Goal: Transaction & Acquisition: Purchase product/service

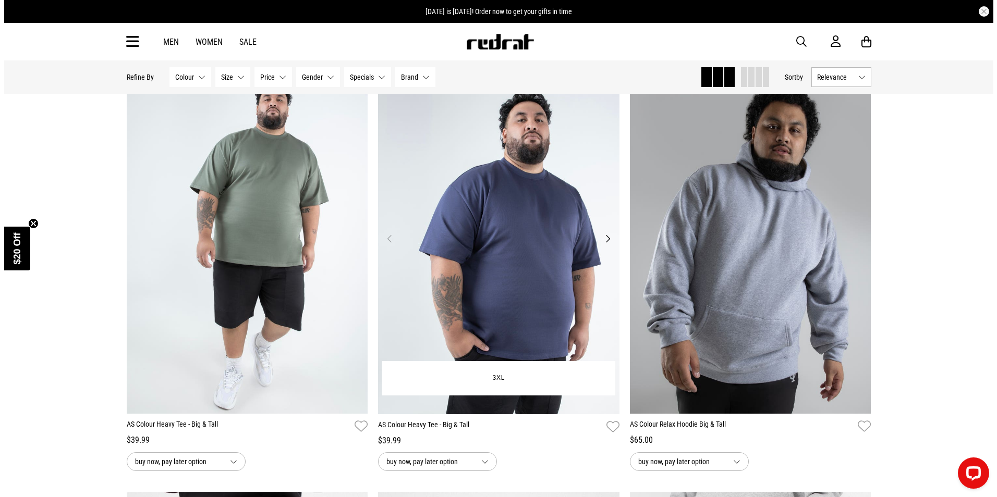
scroll to position [1147, 0]
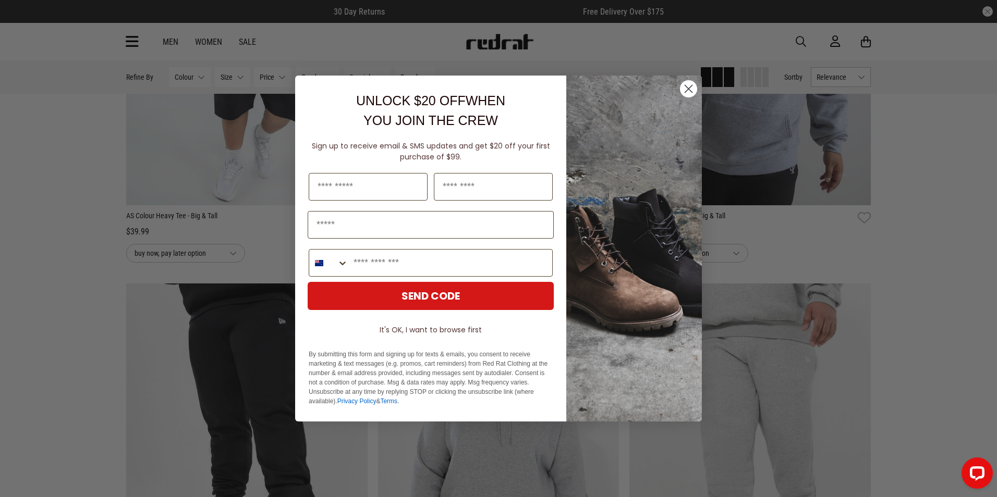
click at [684, 89] on circle "Close dialog" at bounding box center [688, 88] width 17 height 17
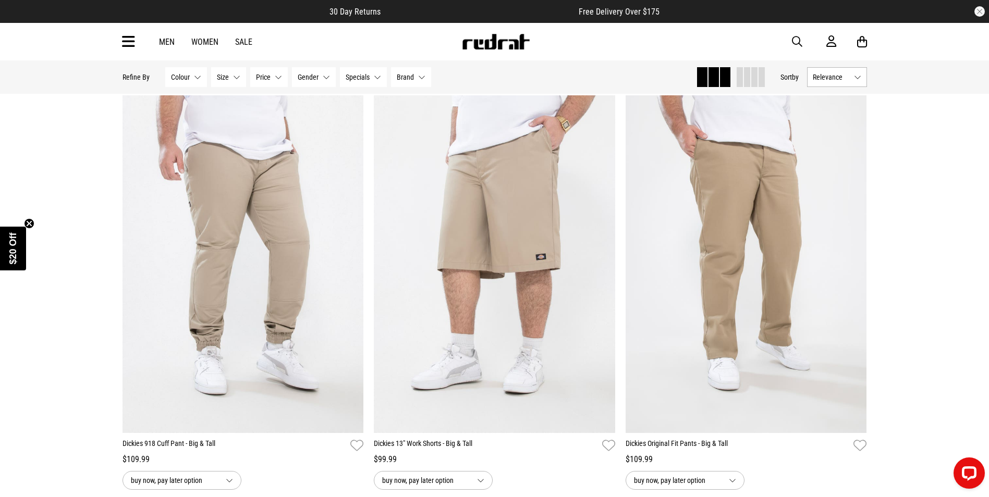
scroll to position [2711, 0]
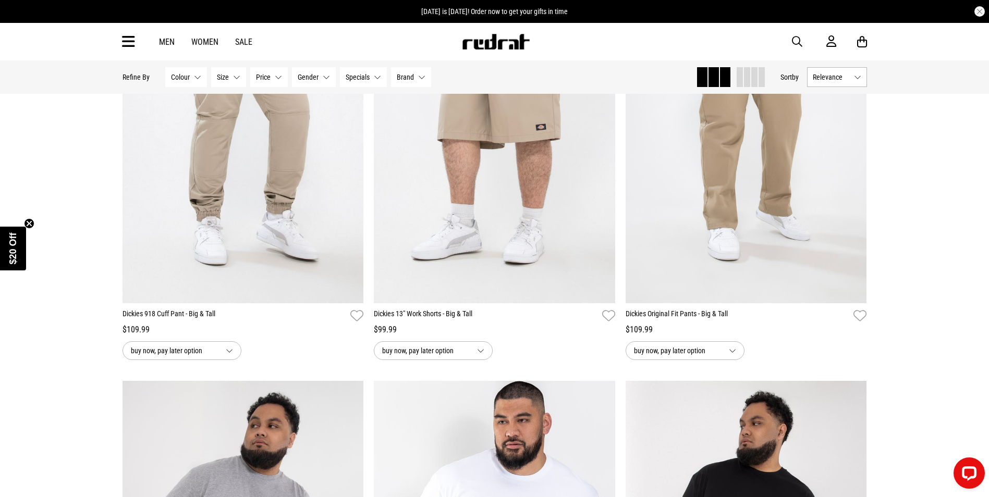
drag, startPoint x: 987, startPoint y: 356, endPoint x: 996, endPoint y: 240, distance: 115.5
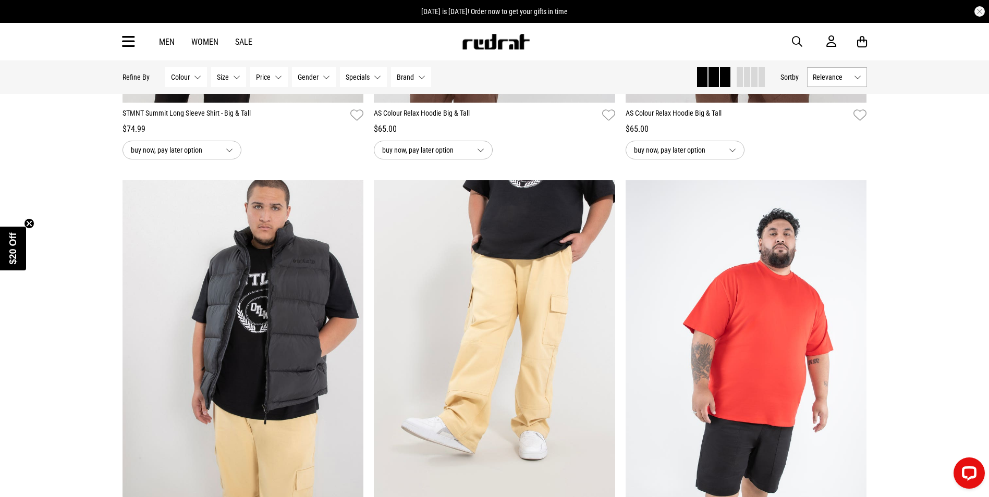
scroll to position [209, 0]
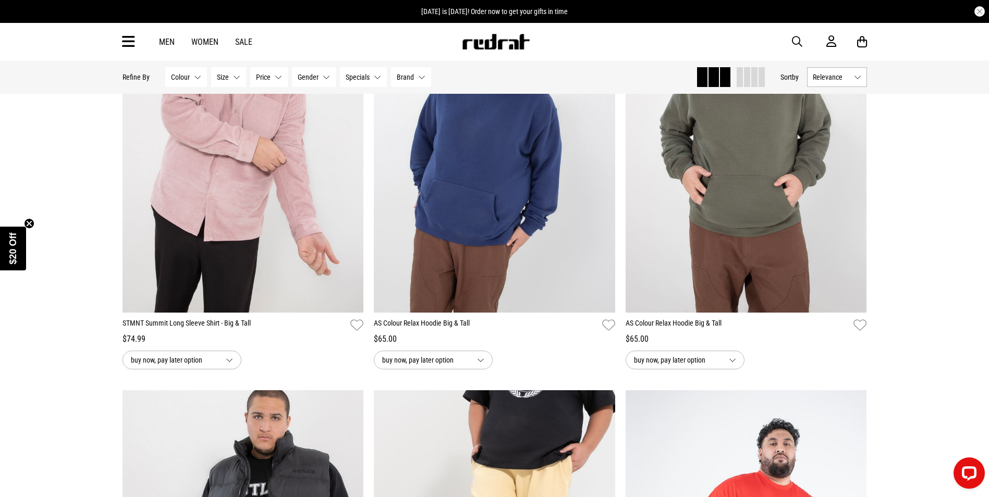
click at [835, 80] on span "Relevance" at bounding box center [831, 77] width 37 height 8
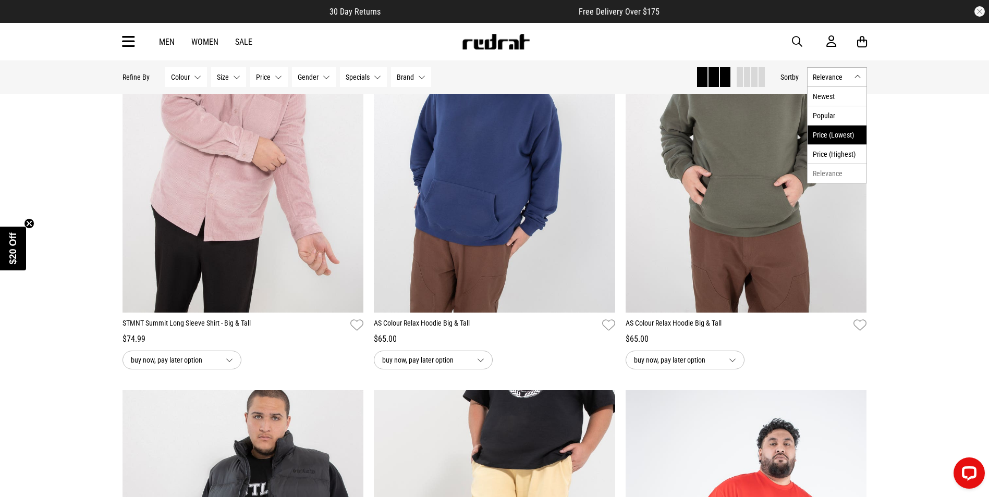
click at [831, 129] on li "Price (Lowest)" at bounding box center [836, 134] width 59 height 19
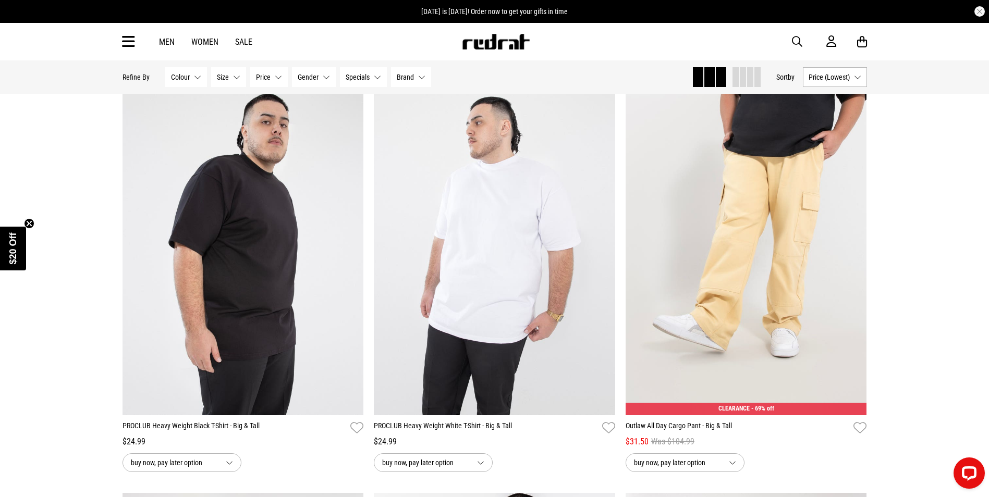
scroll to position [156, 0]
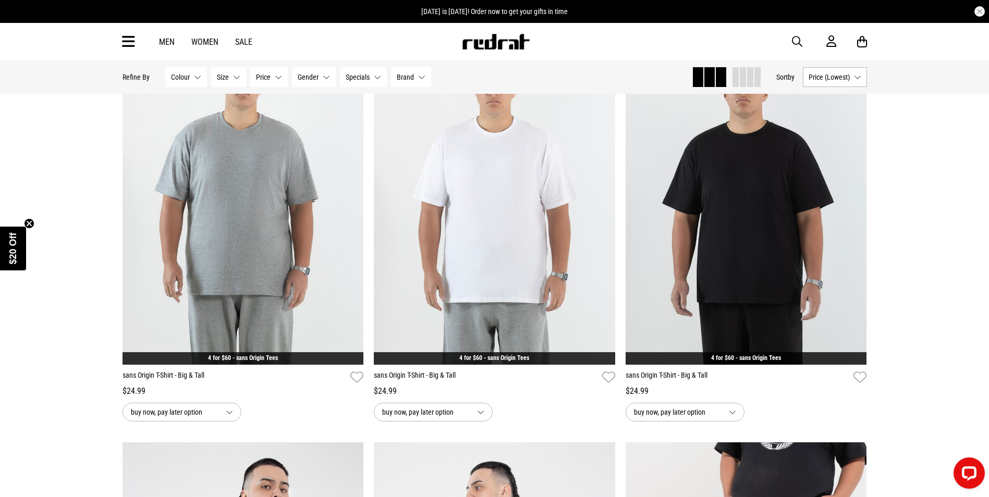
click at [498, 46] on img at bounding box center [495, 42] width 69 height 16
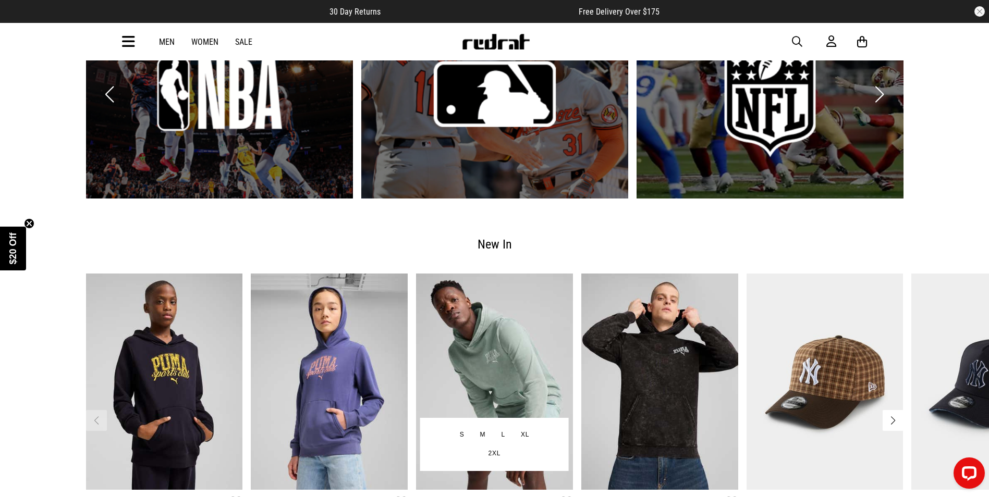
scroll to position [1355, 0]
